Goal: Check status: Check status

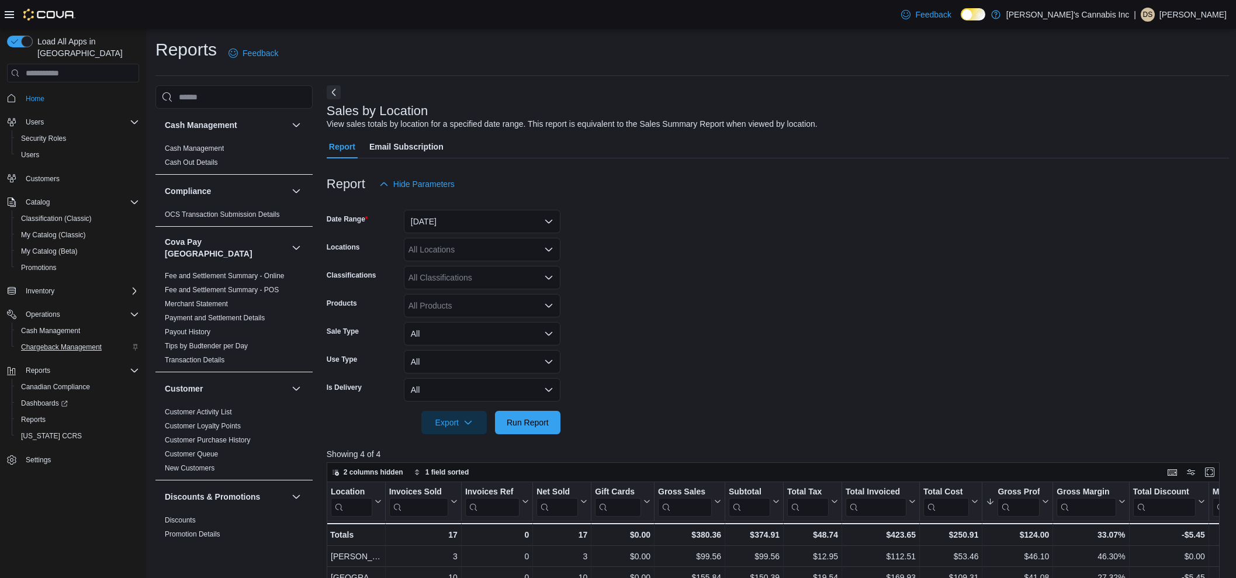
scroll to position [145, 0]
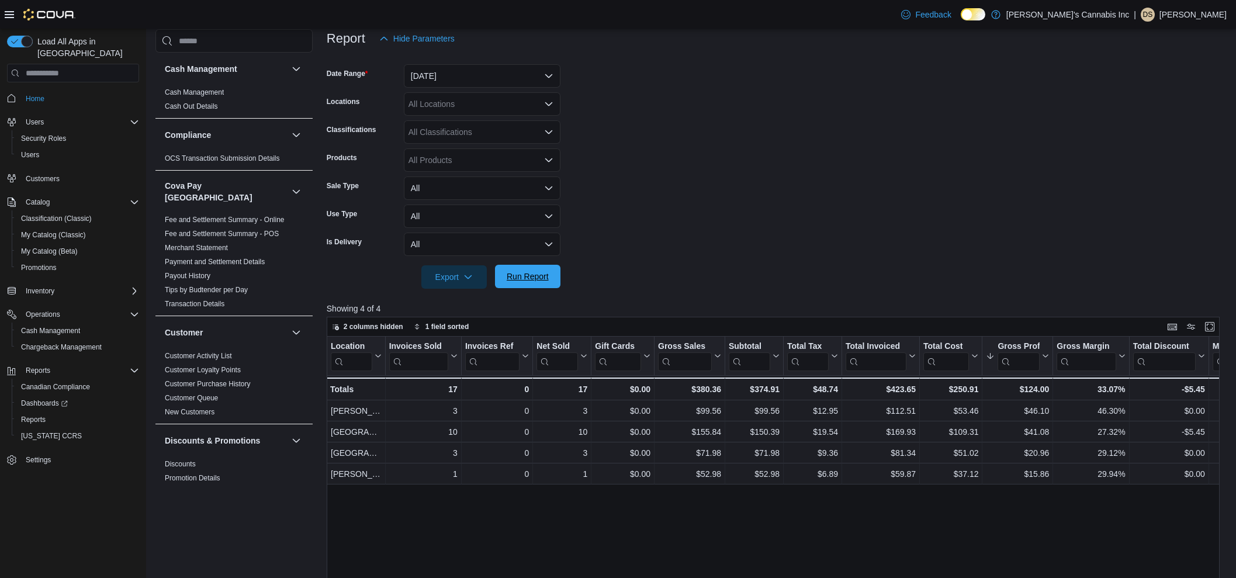
click at [536, 279] on span "Run Report" at bounding box center [528, 277] width 42 height 12
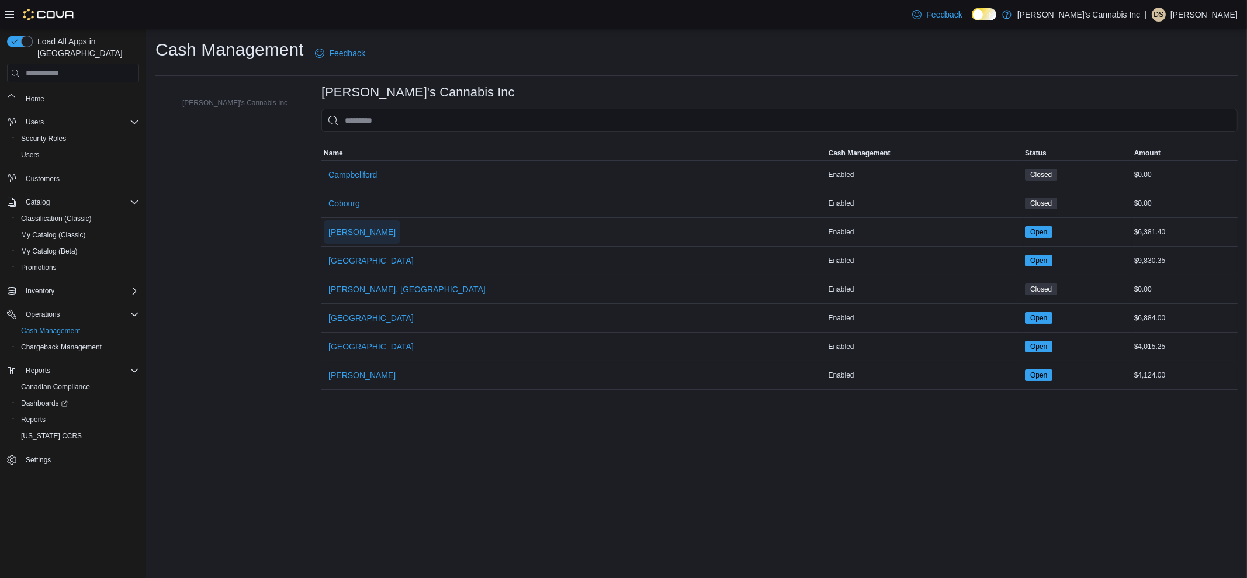
click at [328, 235] on span "[PERSON_NAME]" at bounding box center [361, 232] width 67 height 12
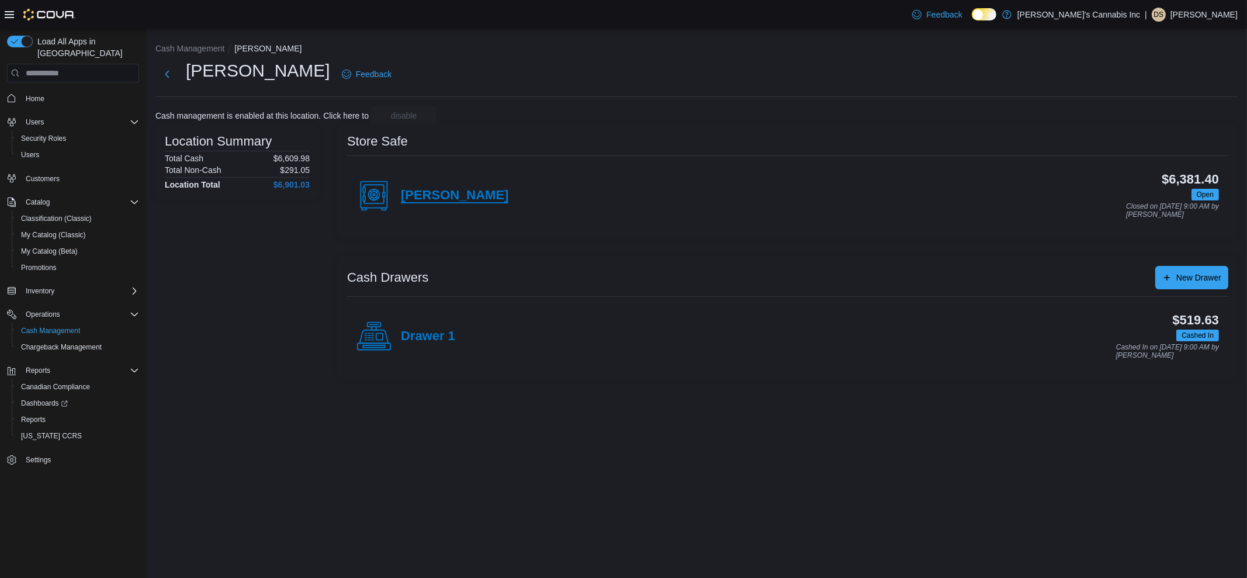
click at [422, 197] on h4 "[PERSON_NAME]" at bounding box center [455, 195] width 108 height 15
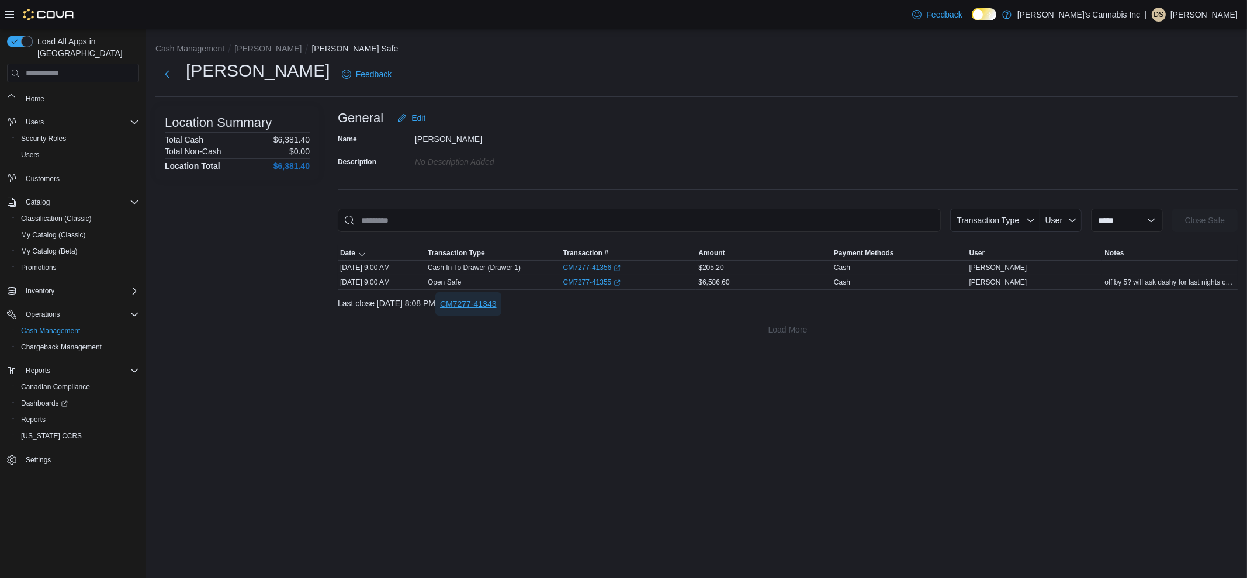
click at [497, 305] on span "CM7277-41343" at bounding box center [468, 304] width 57 height 12
